Goal: Task Accomplishment & Management: Complete application form

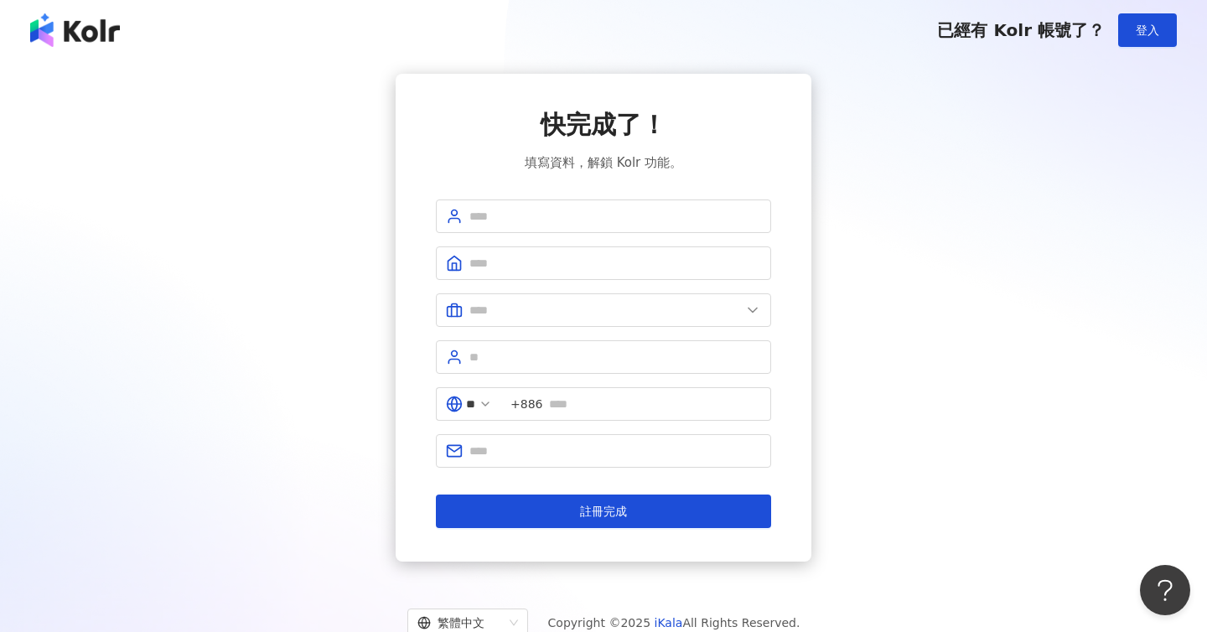
click at [48, 30] on img at bounding box center [75, 30] width 90 height 34
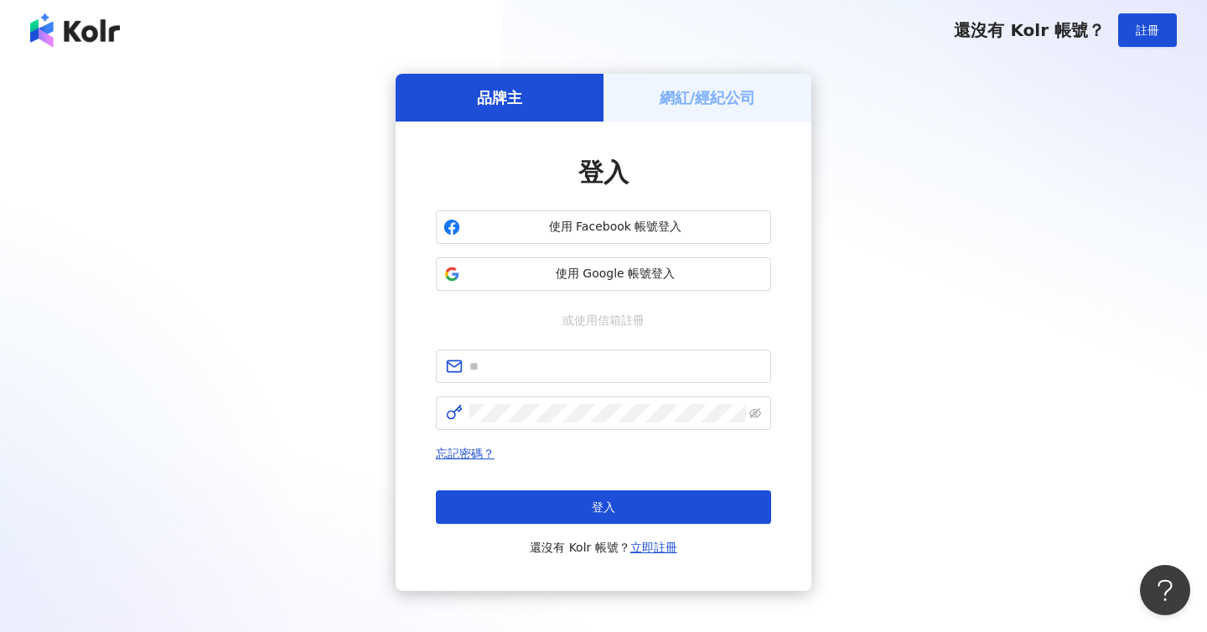
click at [680, 89] on h5 "網紅/經紀公司" at bounding box center [708, 97] width 96 height 21
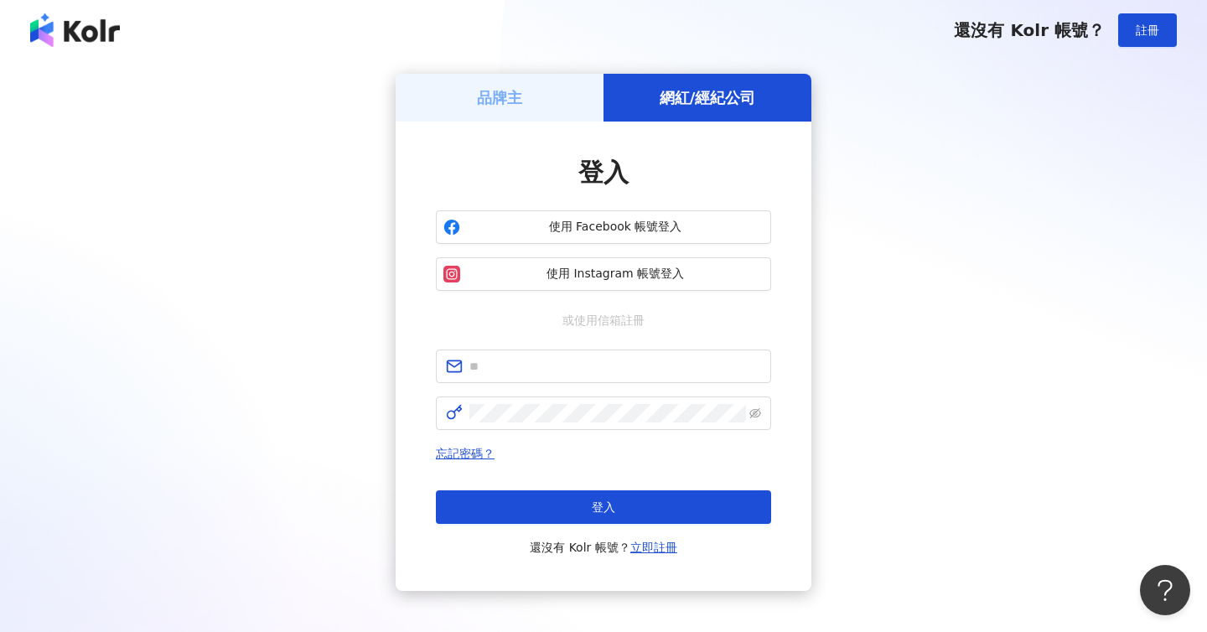
click at [516, 91] on h5 "品牌主" at bounding box center [499, 97] width 45 height 21
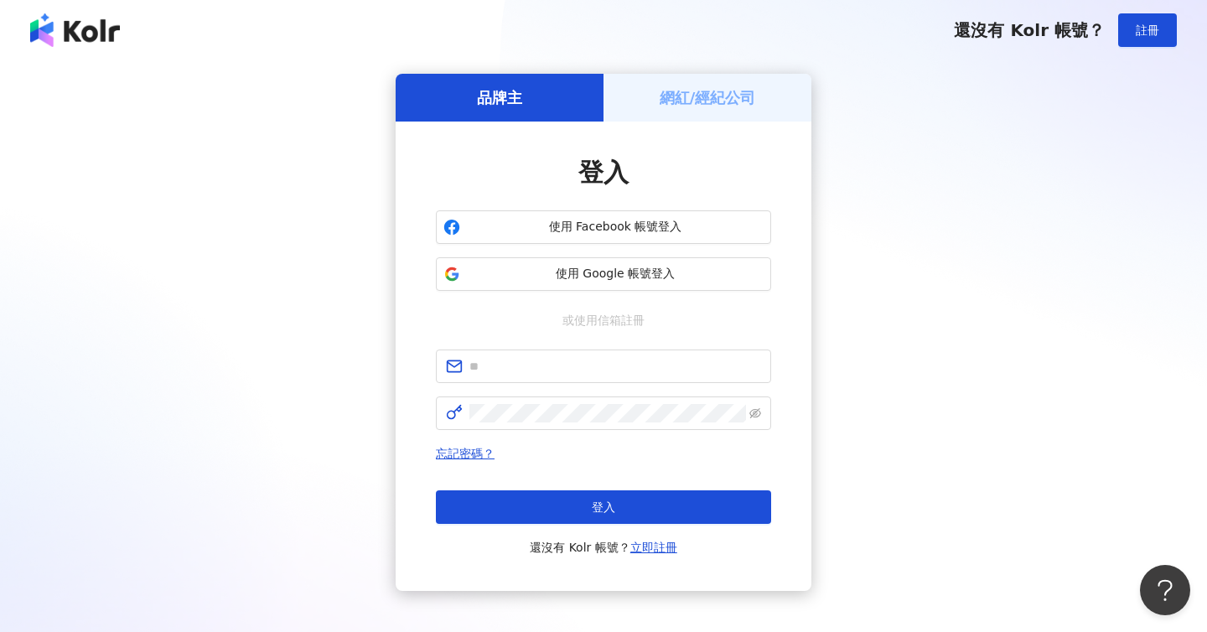
click at [690, 78] on div "網紅/經紀公司" at bounding box center [708, 98] width 208 height 48
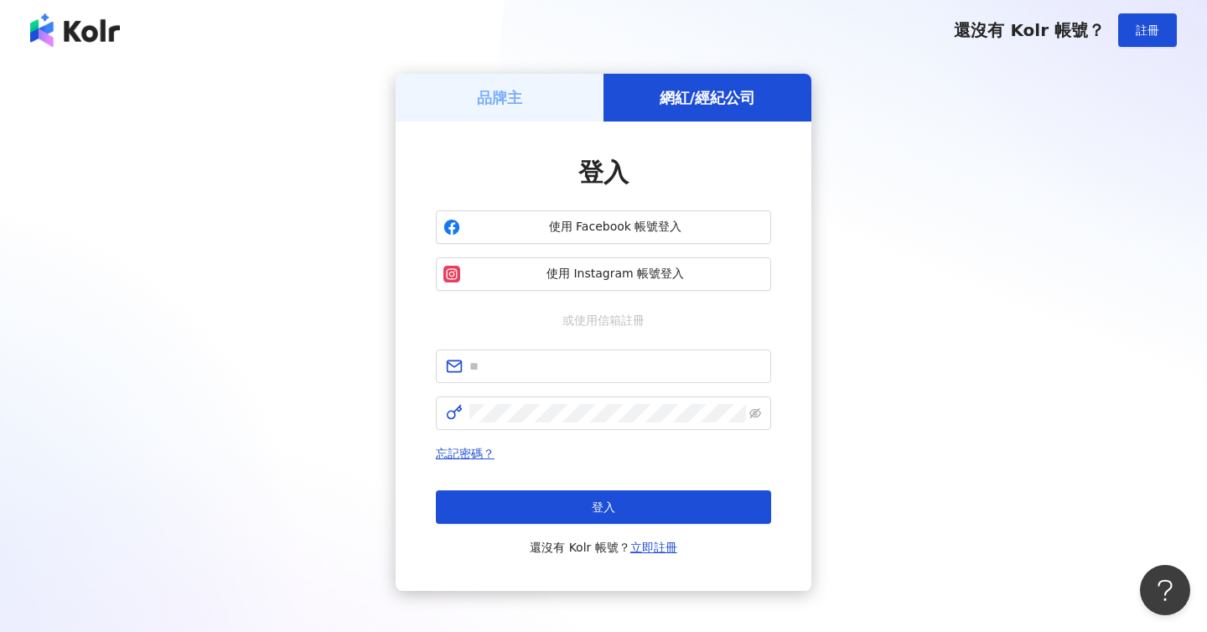
click at [557, 75] on div "品牌主" at bounding box center [500, 98] width 208 height 48
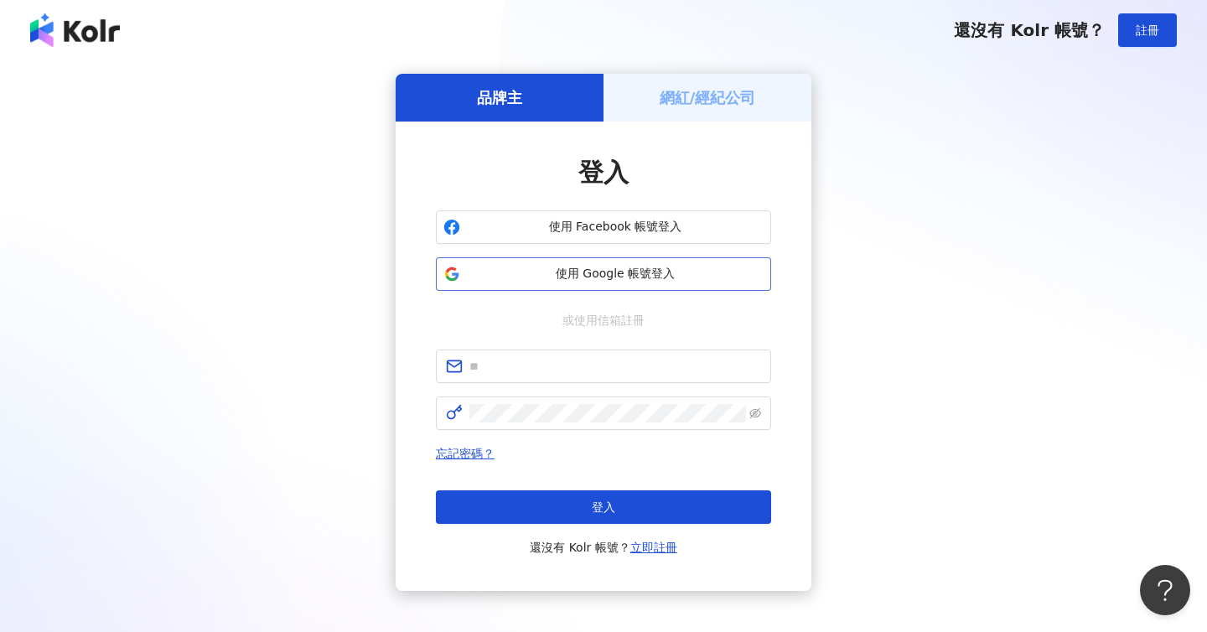
click at [574, 276] on span "使用 Google 帳號登入" at bounding box center [615, 274] width 297 height 17
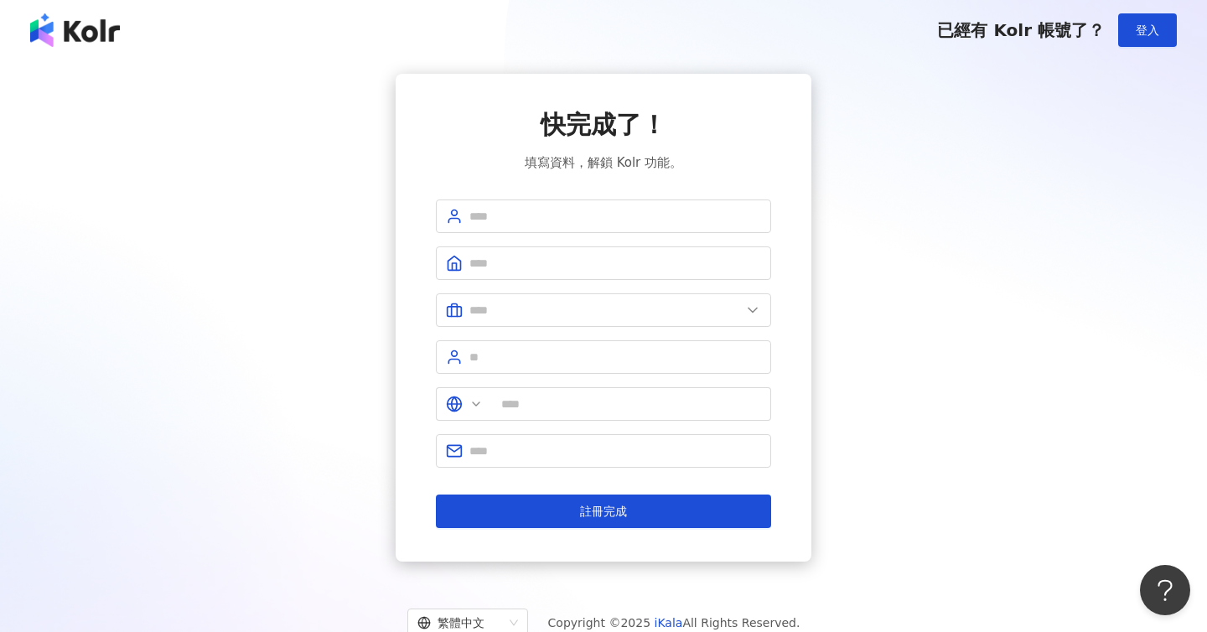
type input "**"
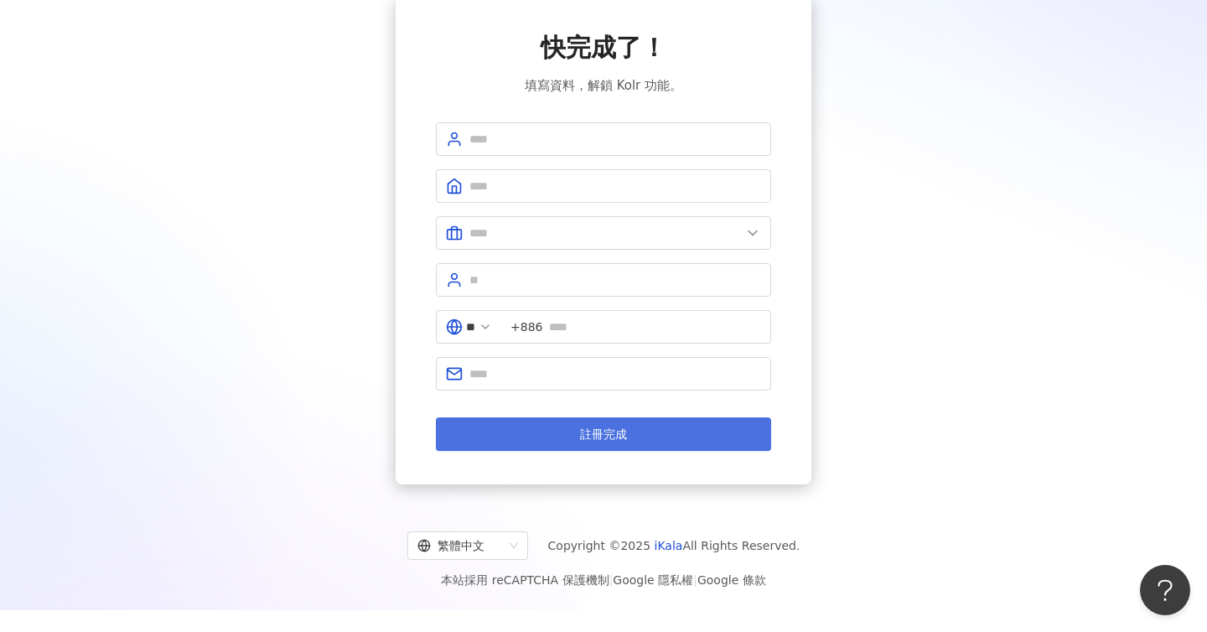
click at [614, 433] on span "註冊完成" at bounding box center [603, 434] width 47 height 13
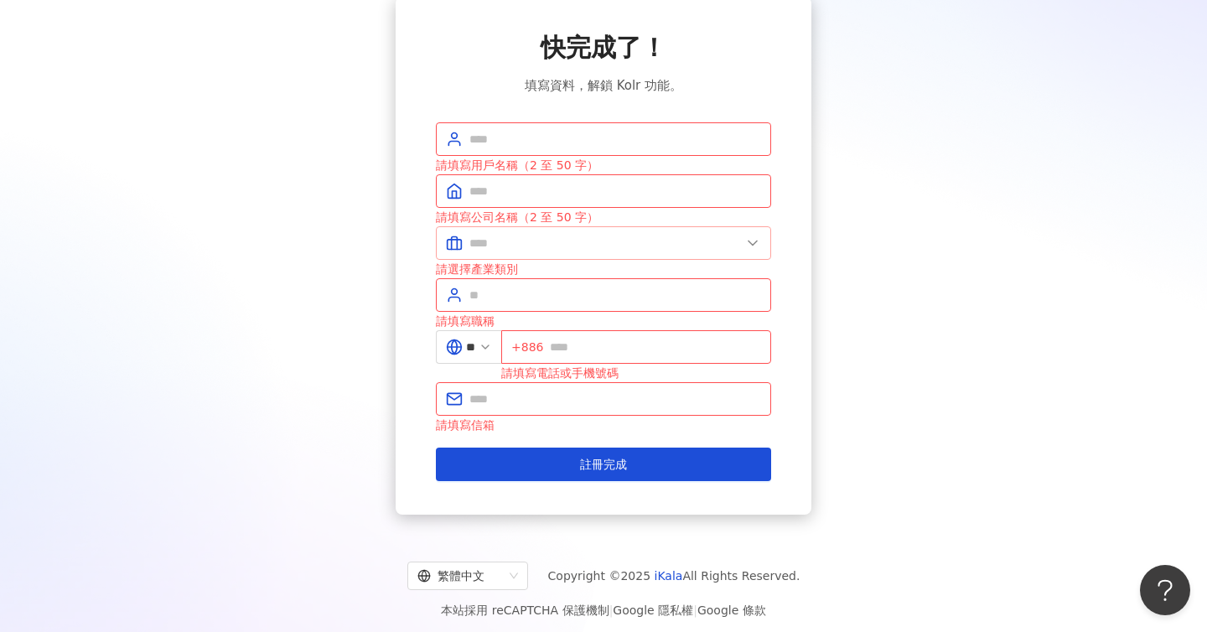
scroll to position [0, 0]
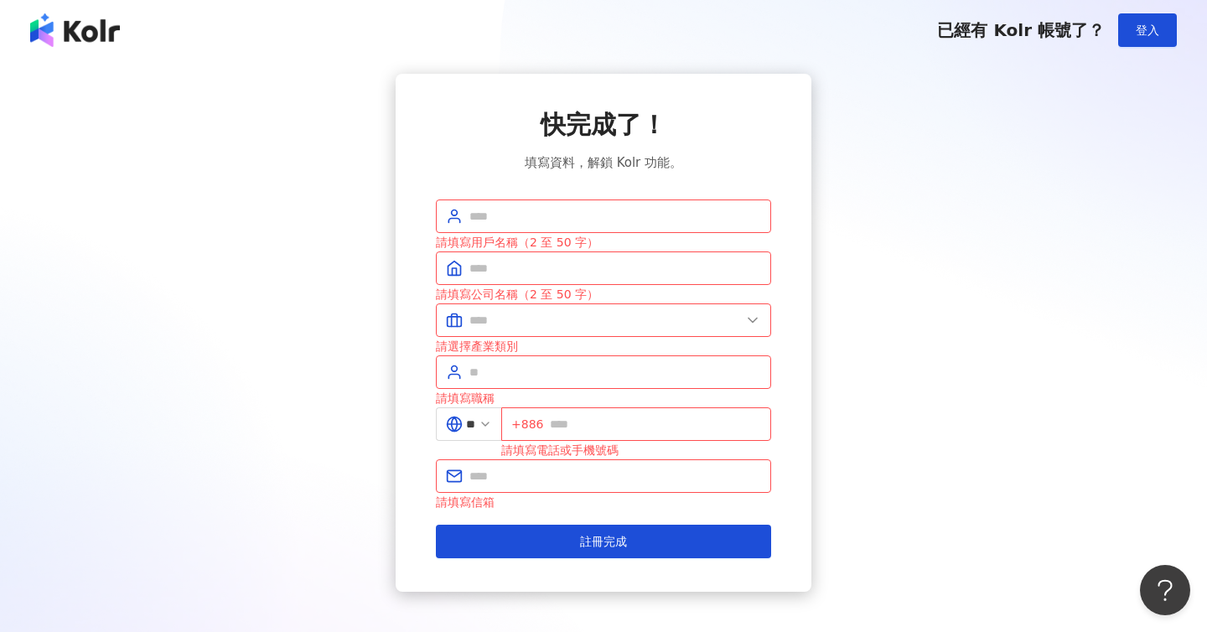
click at [79, 39] on img at bounding box center [75, 30] width 90 height 34
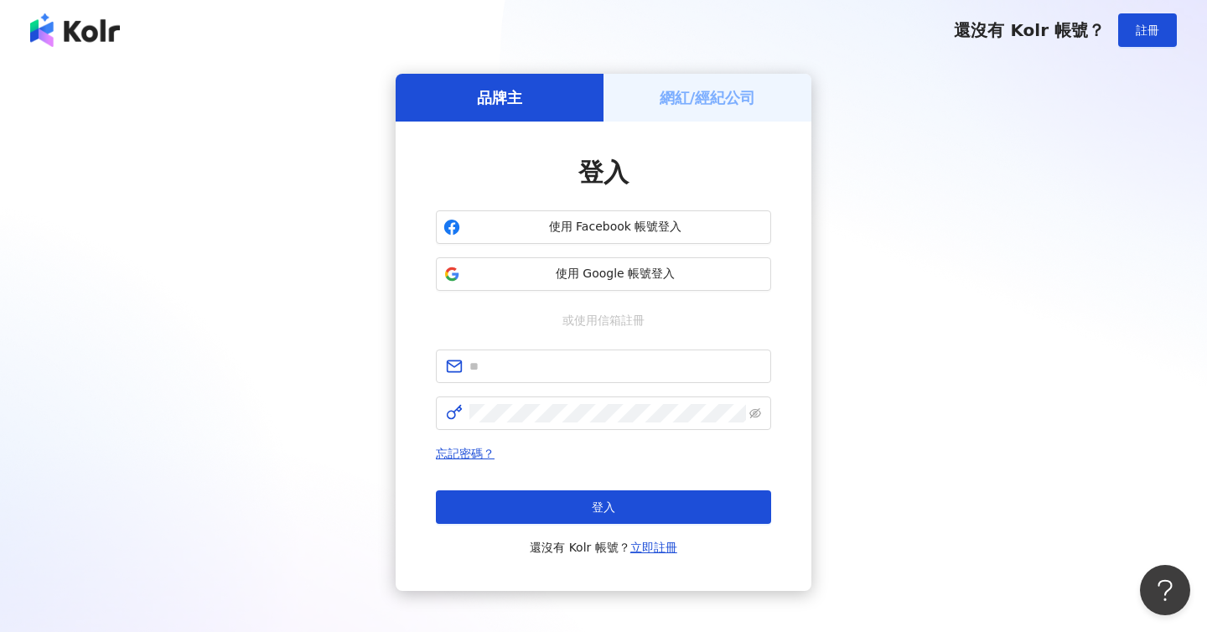
click at [79, 39] on img at bounding box center [75, 30] width 90 height 34
